Goal: Task Accomplishment & Management: Complete application form

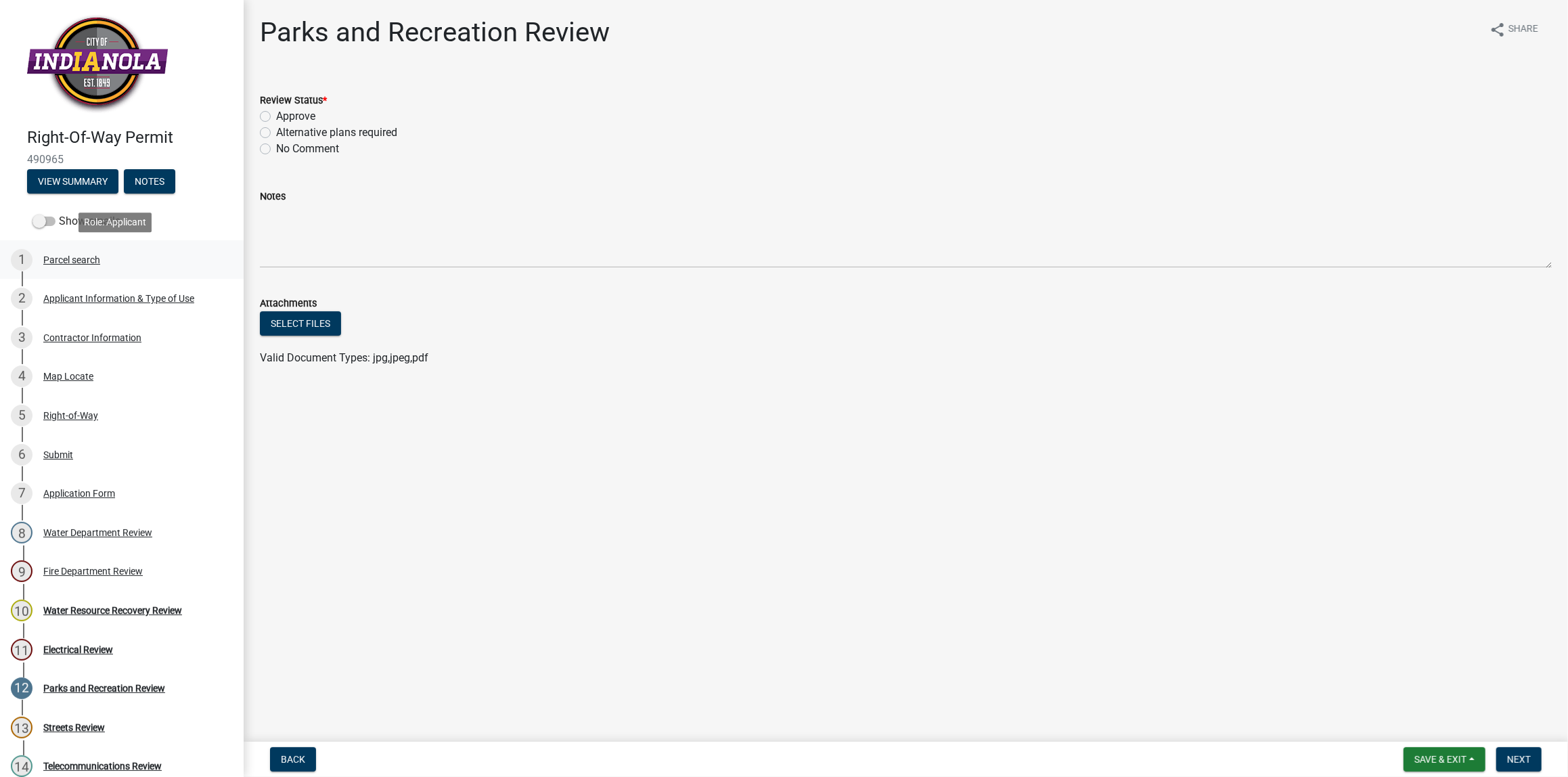
click at [67, 258] on div "Parcel search" at bounding box center [72, 260] width 57 height 10
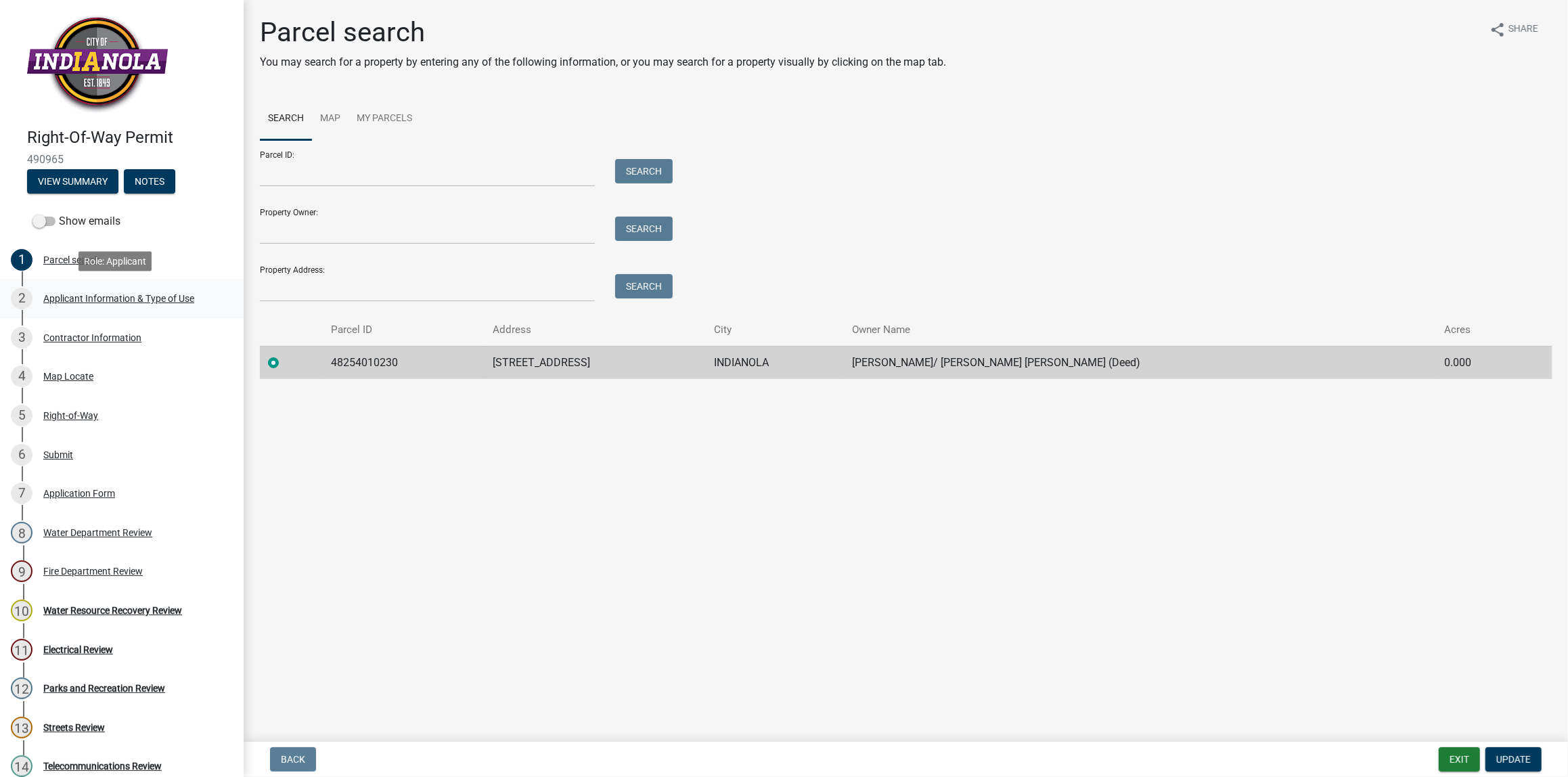
click at [71, 301] on div "Applicant Information & Type of Use" at bounding box center [119, 299] width 151 height 10
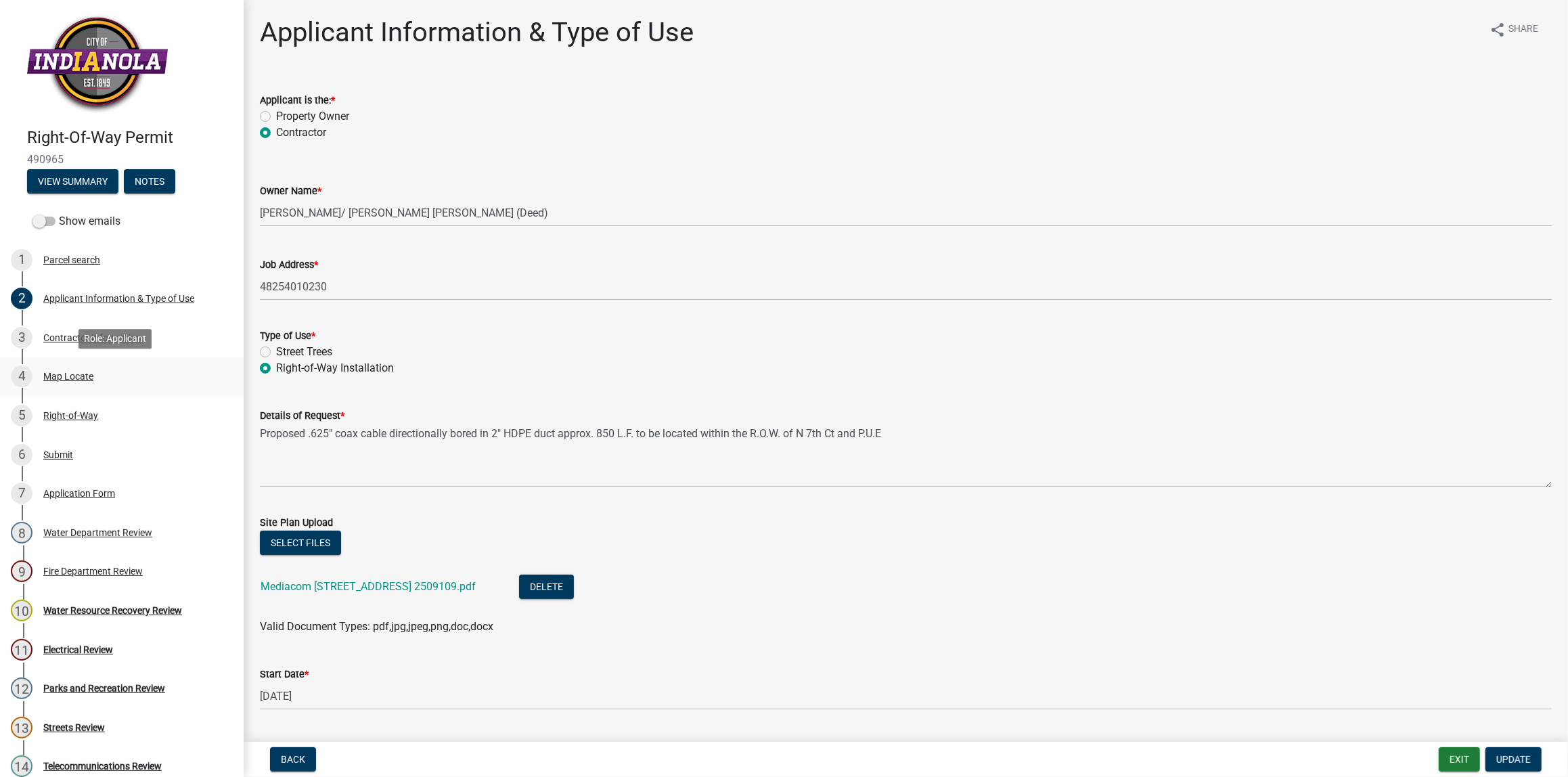
click at [75, 376] on div "Map Locate" at bounding box center [69, 376] width 50 height 10
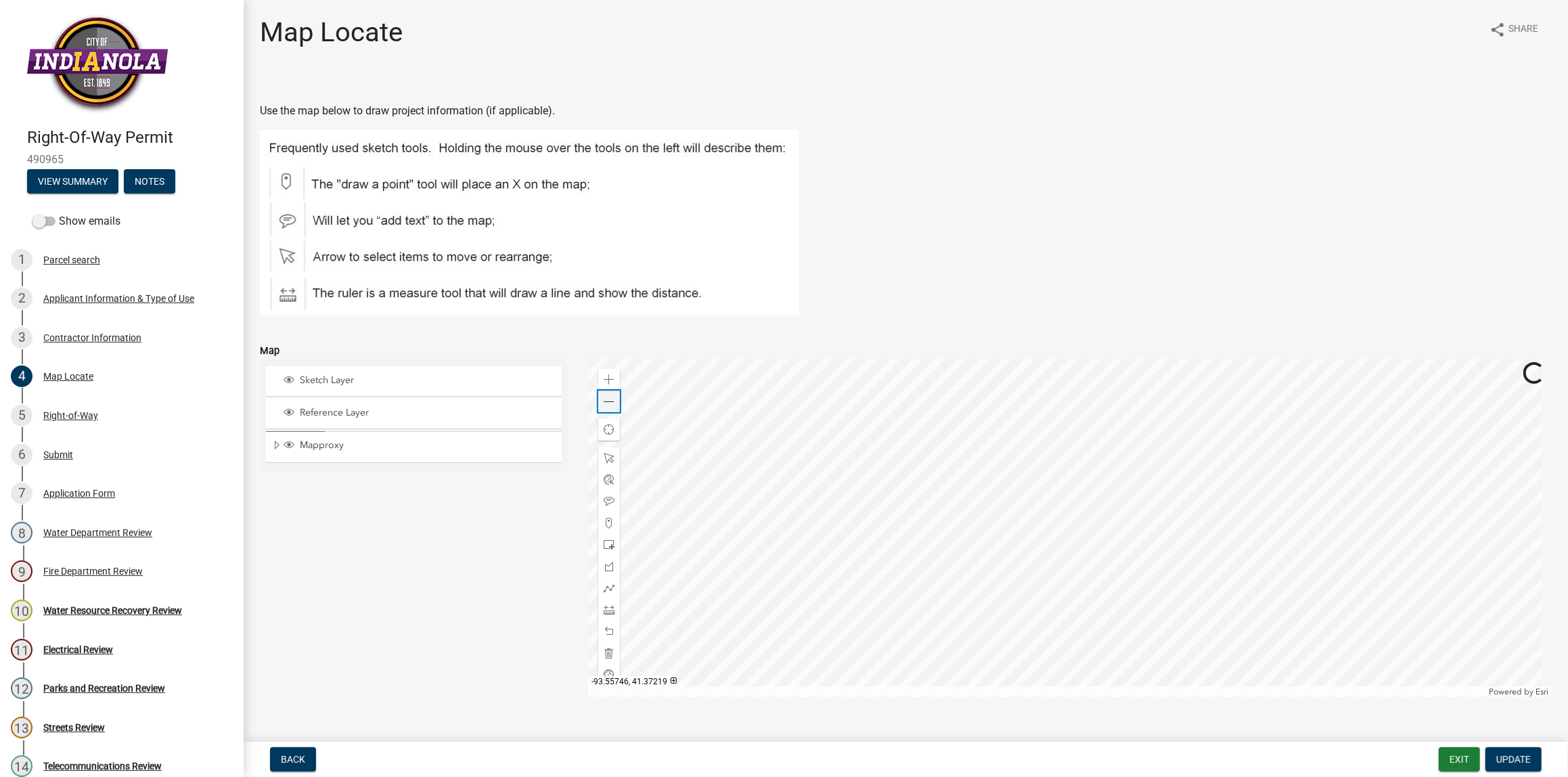
click at [604, 399] on span at bounding box center [609, 402] width 11 height 11
click at [90, 685] on div "Parks and Recreation Review" at bounding box center [104, 689] width 122 height 10
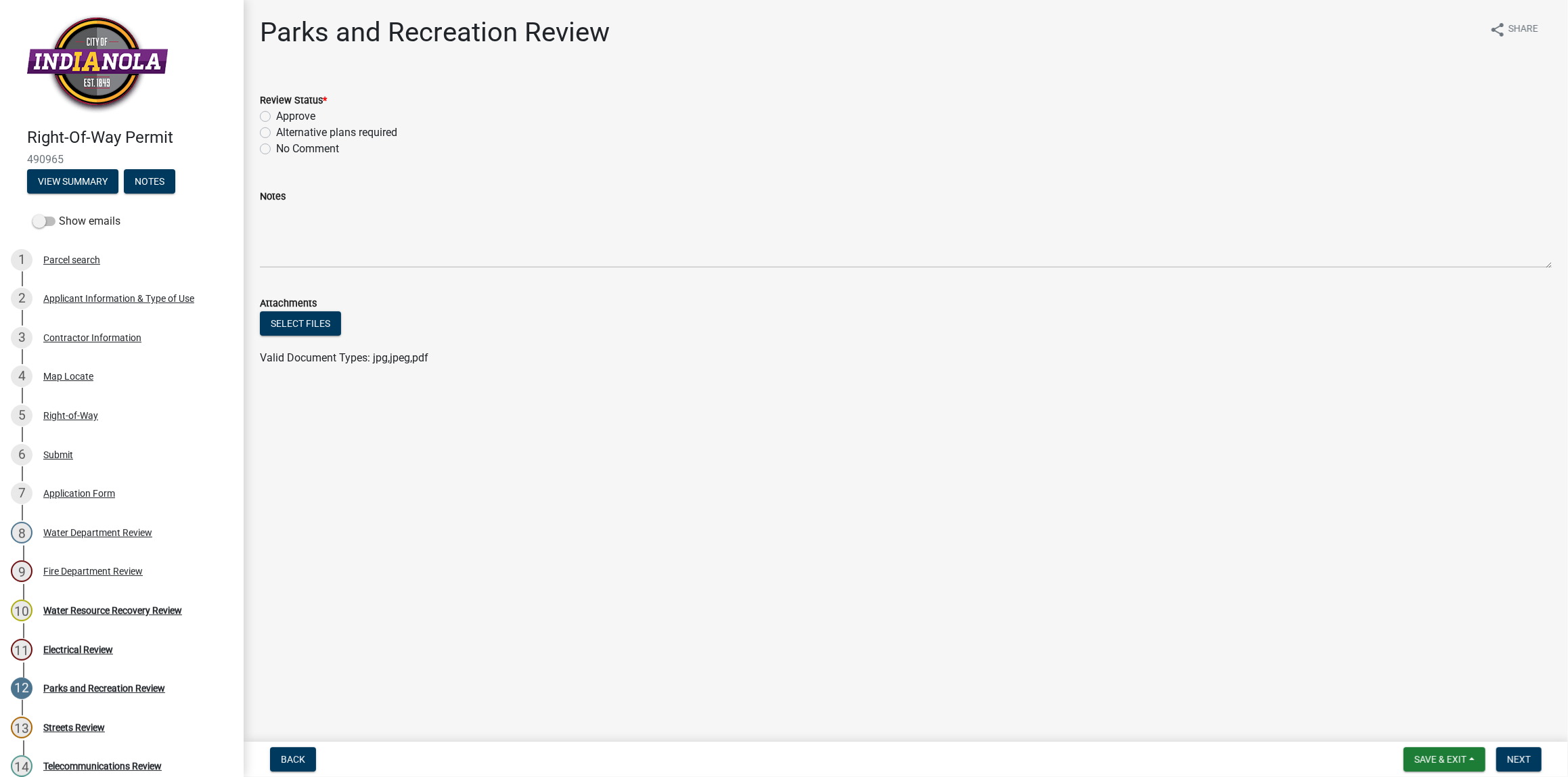
click at [276, 114] on label "Approve" at bounding box center [296, 116] width 39 height 16
click at [276, 114] on input "Approve" at bounding box center [280, 112] width 9 height 9
radio input "true"
click at [1518, 759] on span "Next" at bounding box center [1518, 760] width 24 height 11
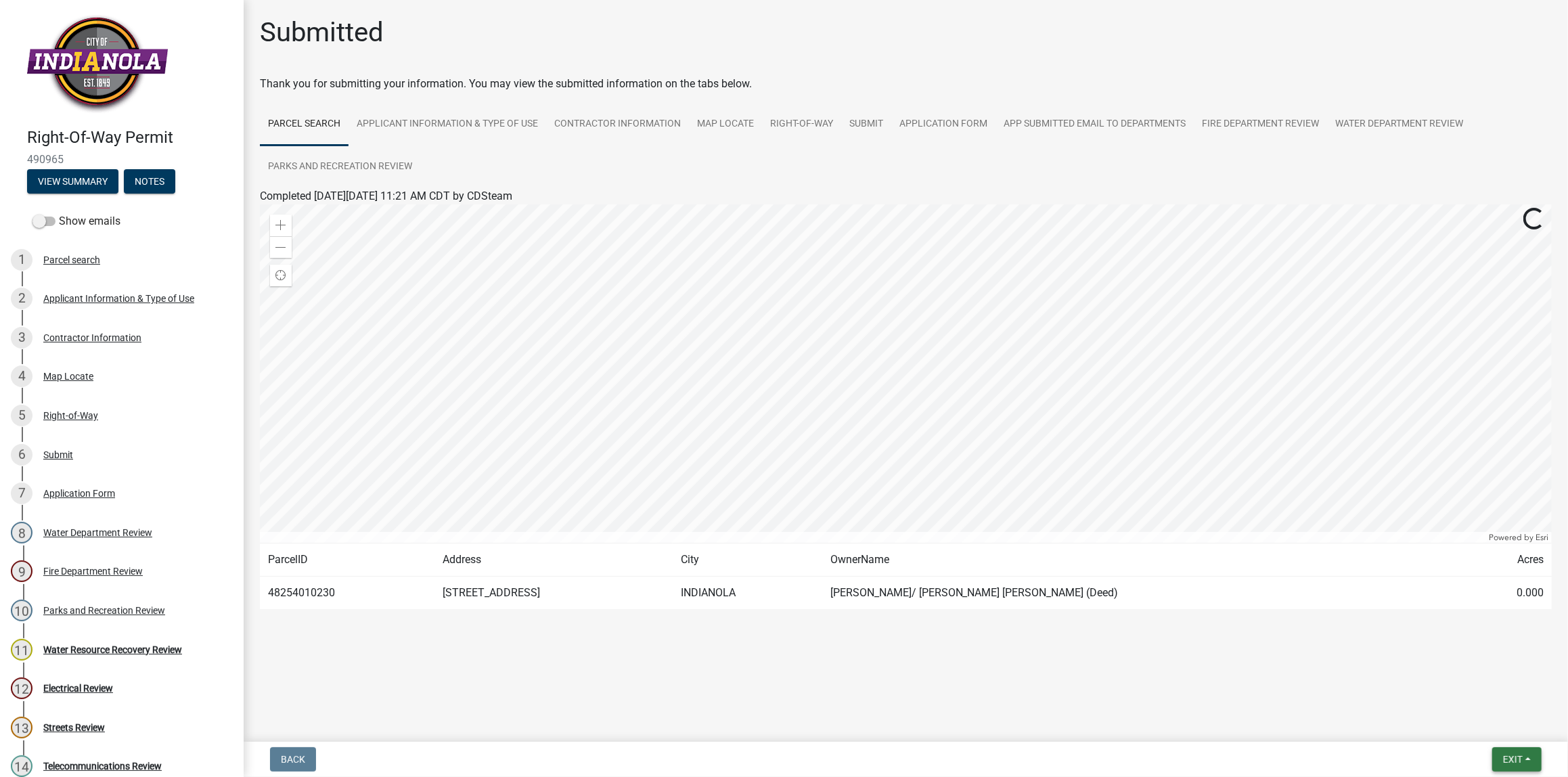
click at [1516, 761] on span "Exit" at bounding box center [1512, 760] width 20 height 11
click at [1480, 727] on button "Save & Exit" at bounding box center [1487, 725] width 108 height 33
